Goal: Task Accomplishment & Management: Use online tool/utility

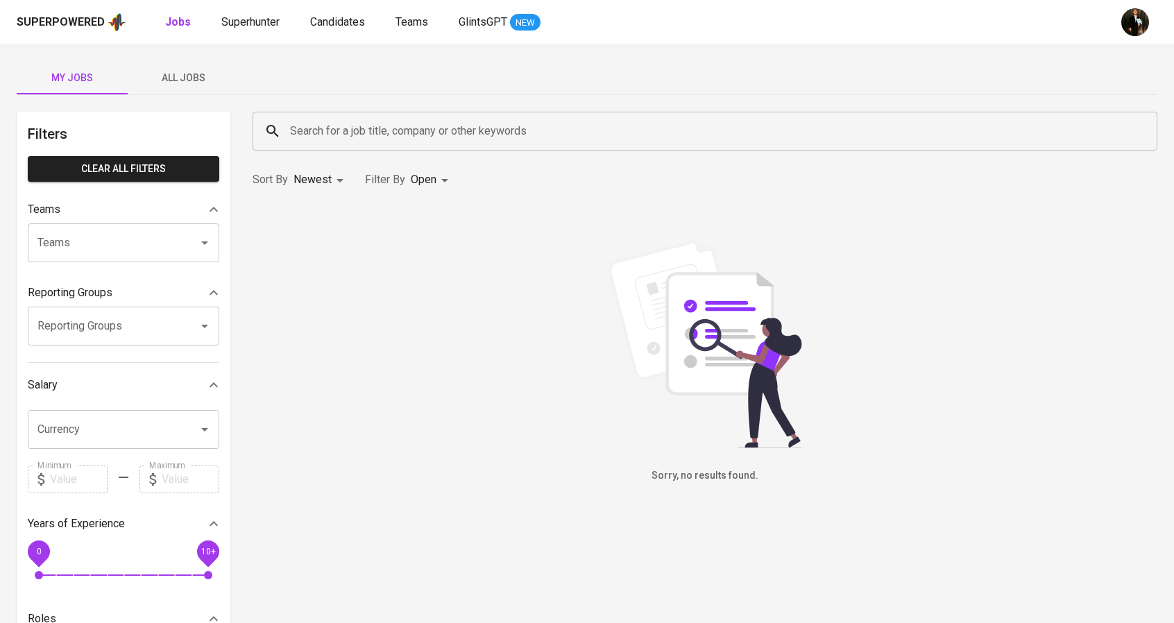
click at [167, 77] on span "All Jobs" at bounding box center [183, 77] width 94 height 17
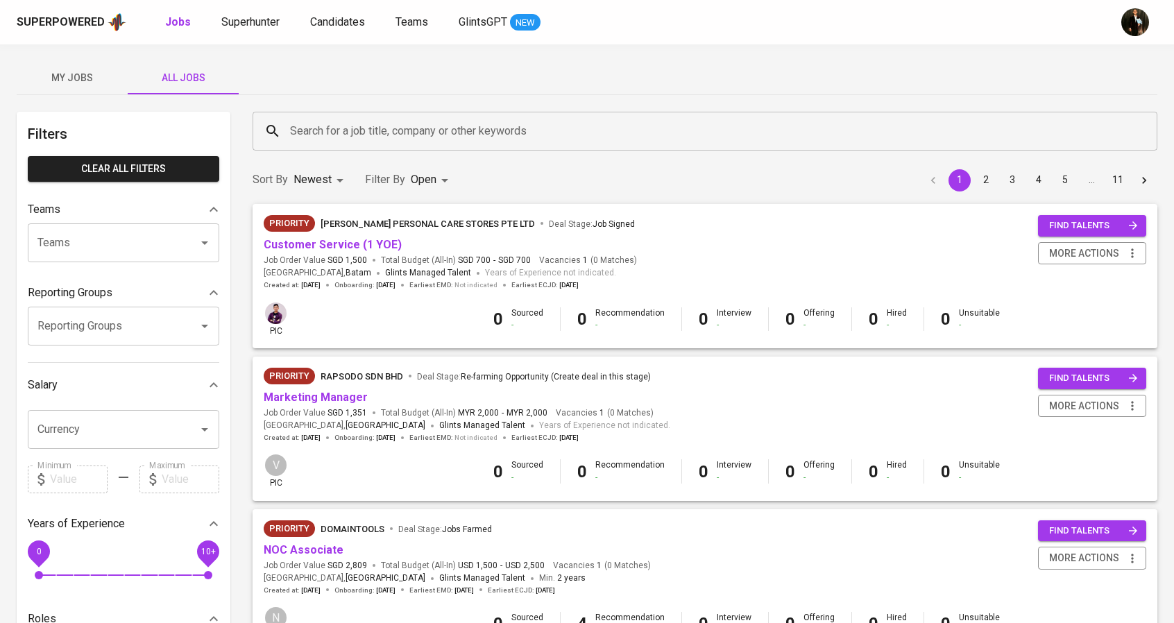
click at [107, 248] on input "Teams" at bounding box center [104, 243] width 140 height 26
drag, startPoint x: 107, startPoint y: 248, endPoint x: 0, endPoint y: 235, distance: 107.7
type input "annisa"
click at [115, 281] on li "Pod Annisa" at bounding box center [124, 282] width 192 height 25
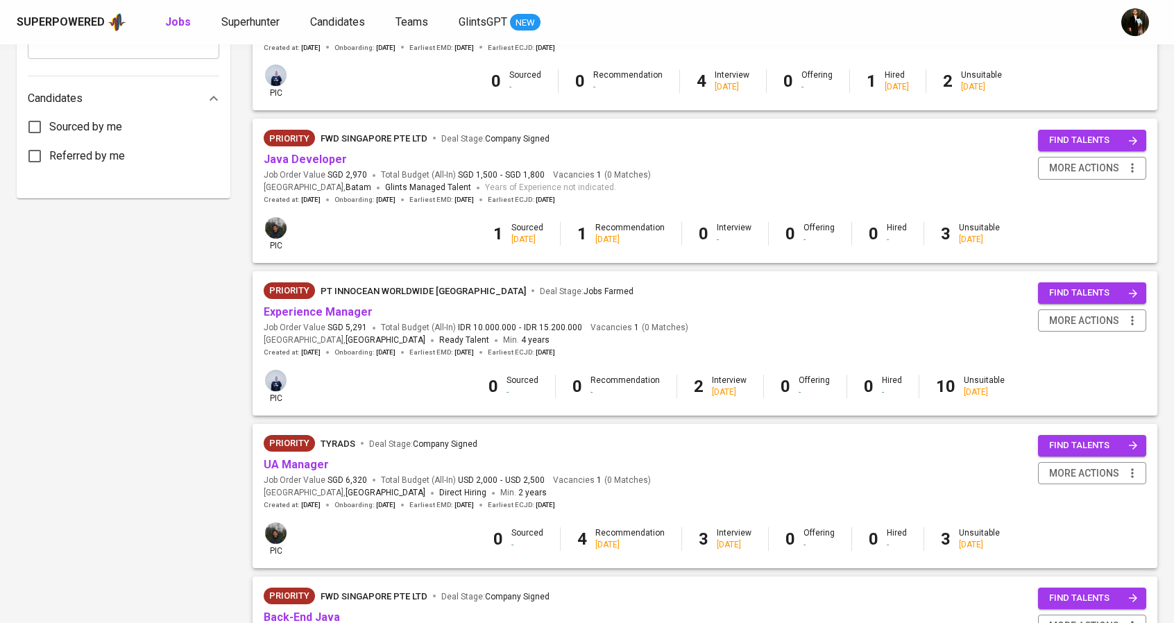
scroll to position [694, 0]
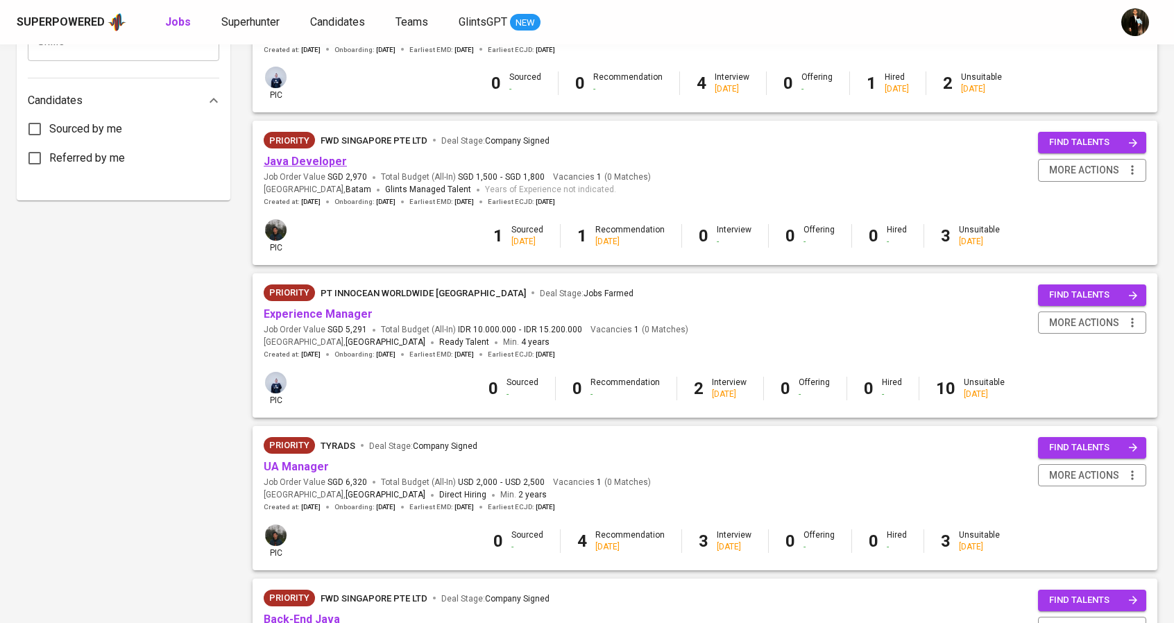
click at [331, 163] on link "Java Developer" at bounding box center [305, 161] width 83 height 13
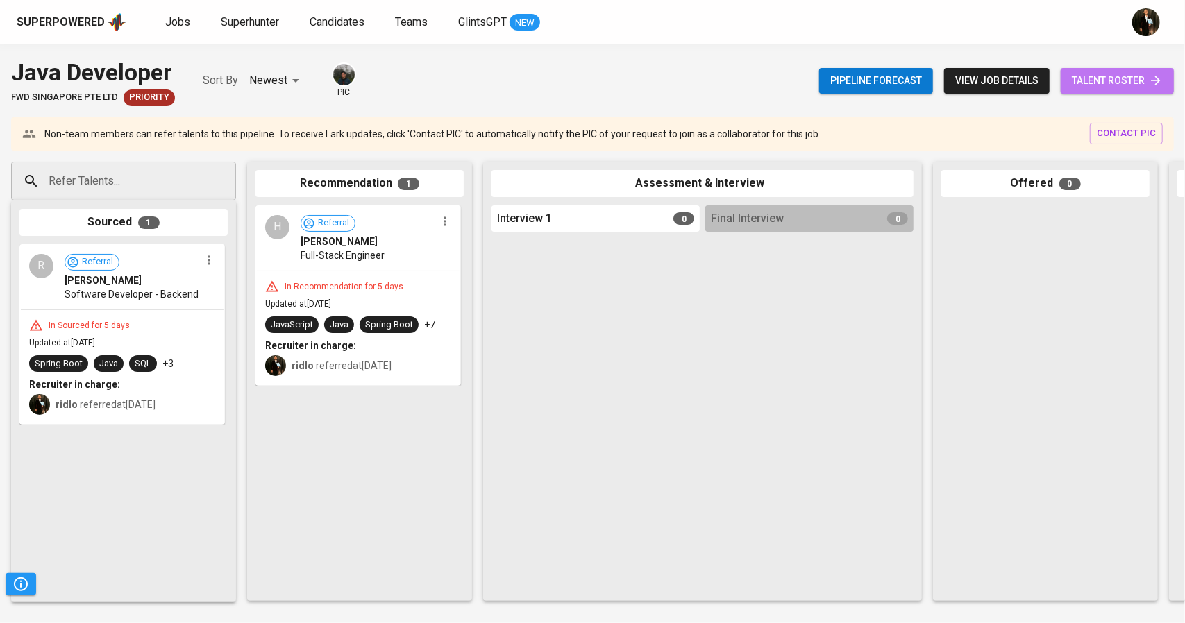
click at [1072, 79] on span "talent roster" at bounding box center [1117, 80] width 91 height 17
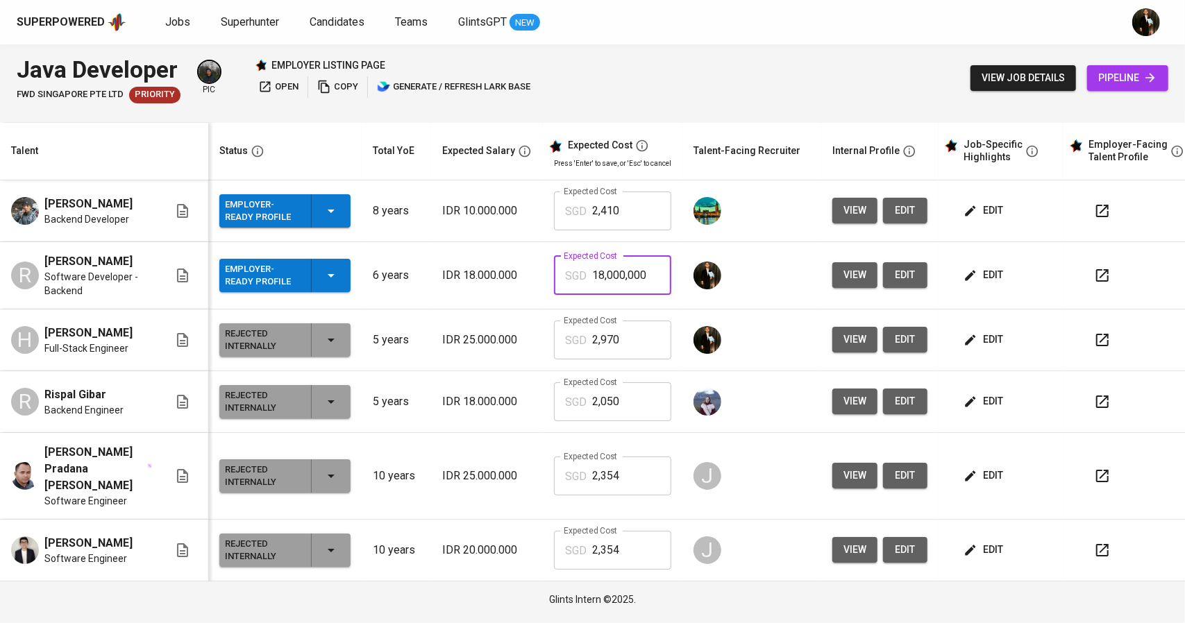
drag, startPoint x: 652, startPoint y: 276, endPoint x: 578, endPoint y: 276, distance: 74.3
click at [578, 276] on div "SGD 18,000,000 Expected Cost" at bounding box center [612, 275] width 117 height 39
type input "2,050"
